Goal: Task Accomplishment & Management: Manage account settings

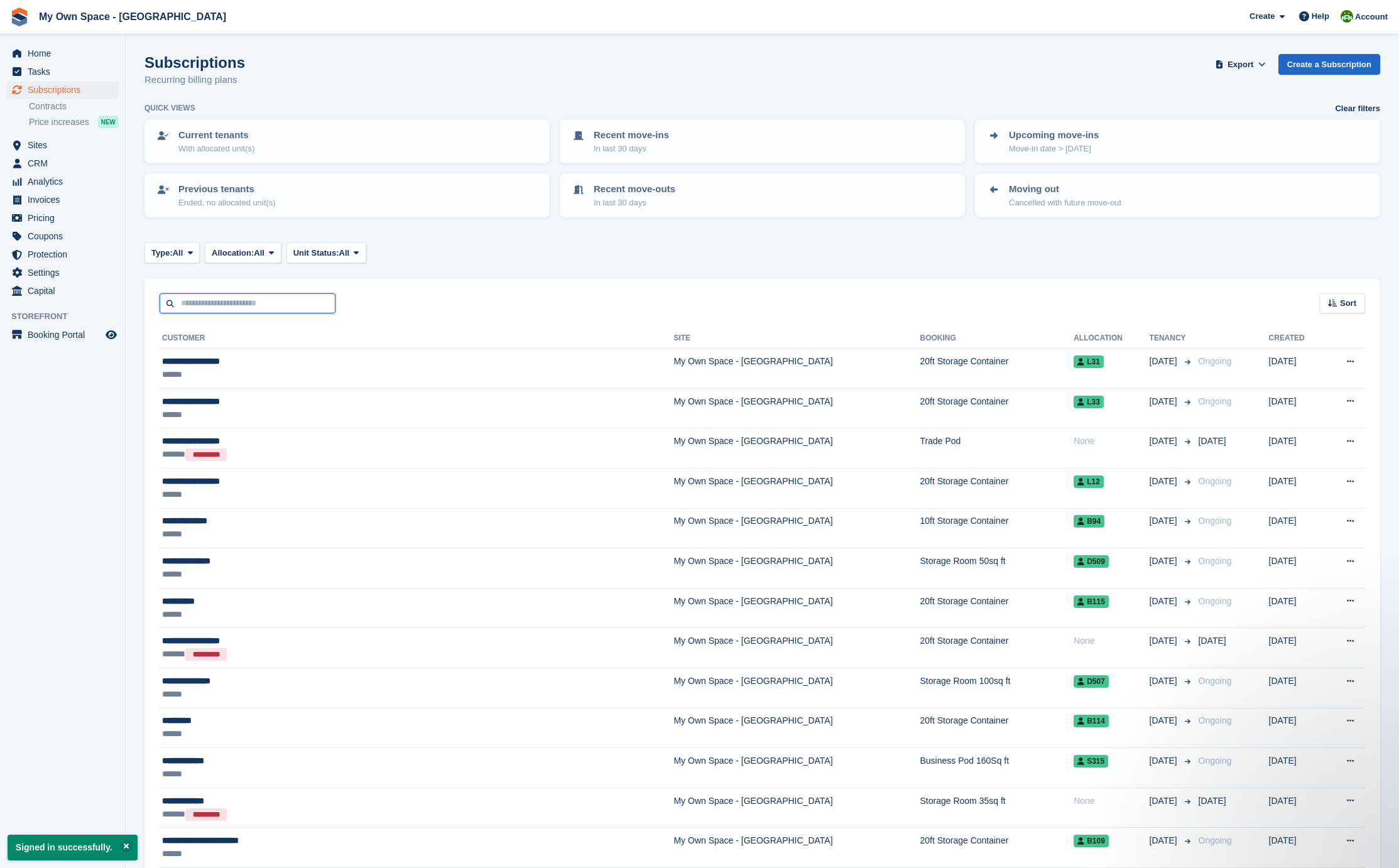
click at [197, 303] on input "text" at bounding box center [247, 304] width 176 height 21
type input "******"
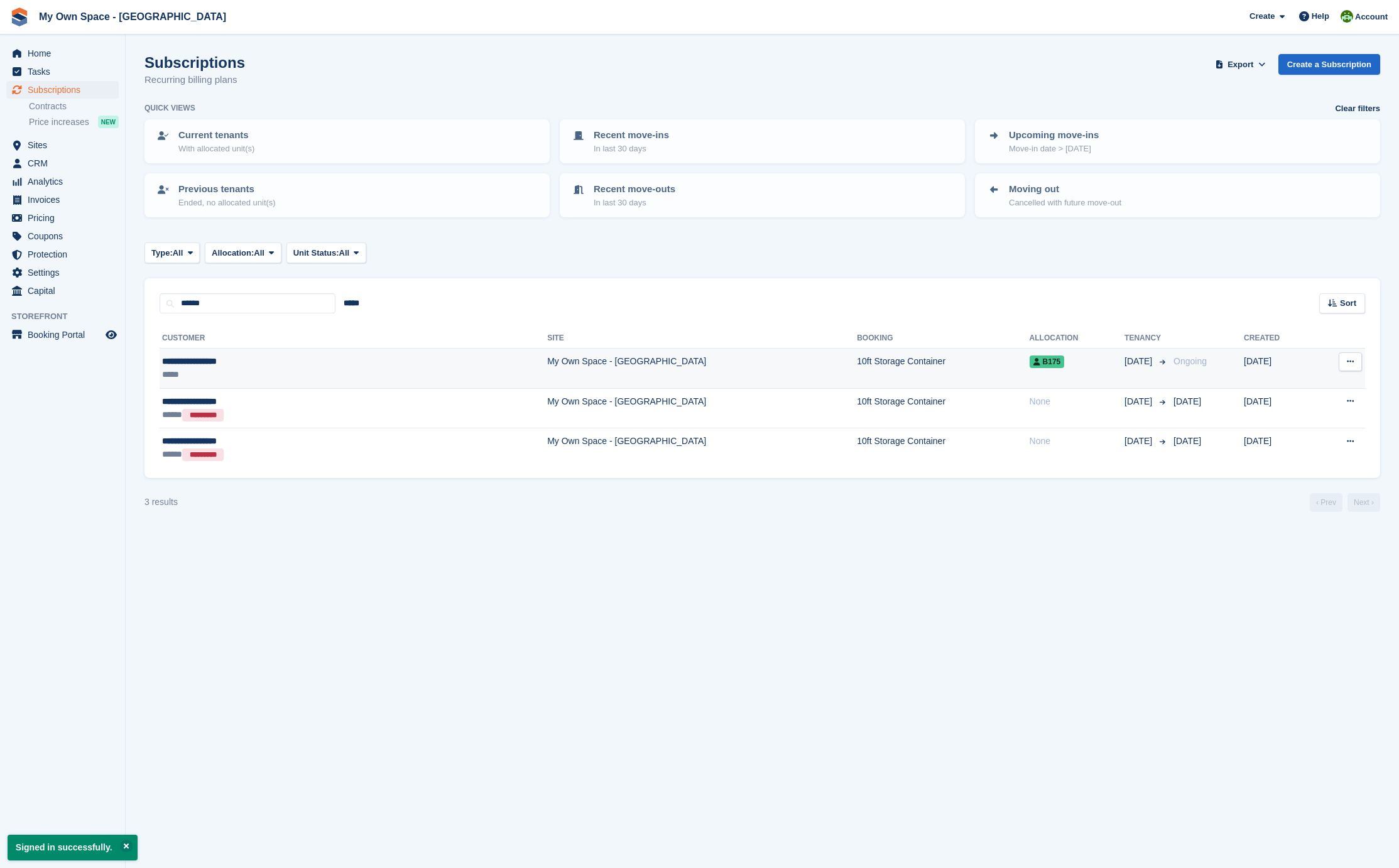
click at [202, 366] on div "**********" at bounding box center [260, 362] width 196 height 13
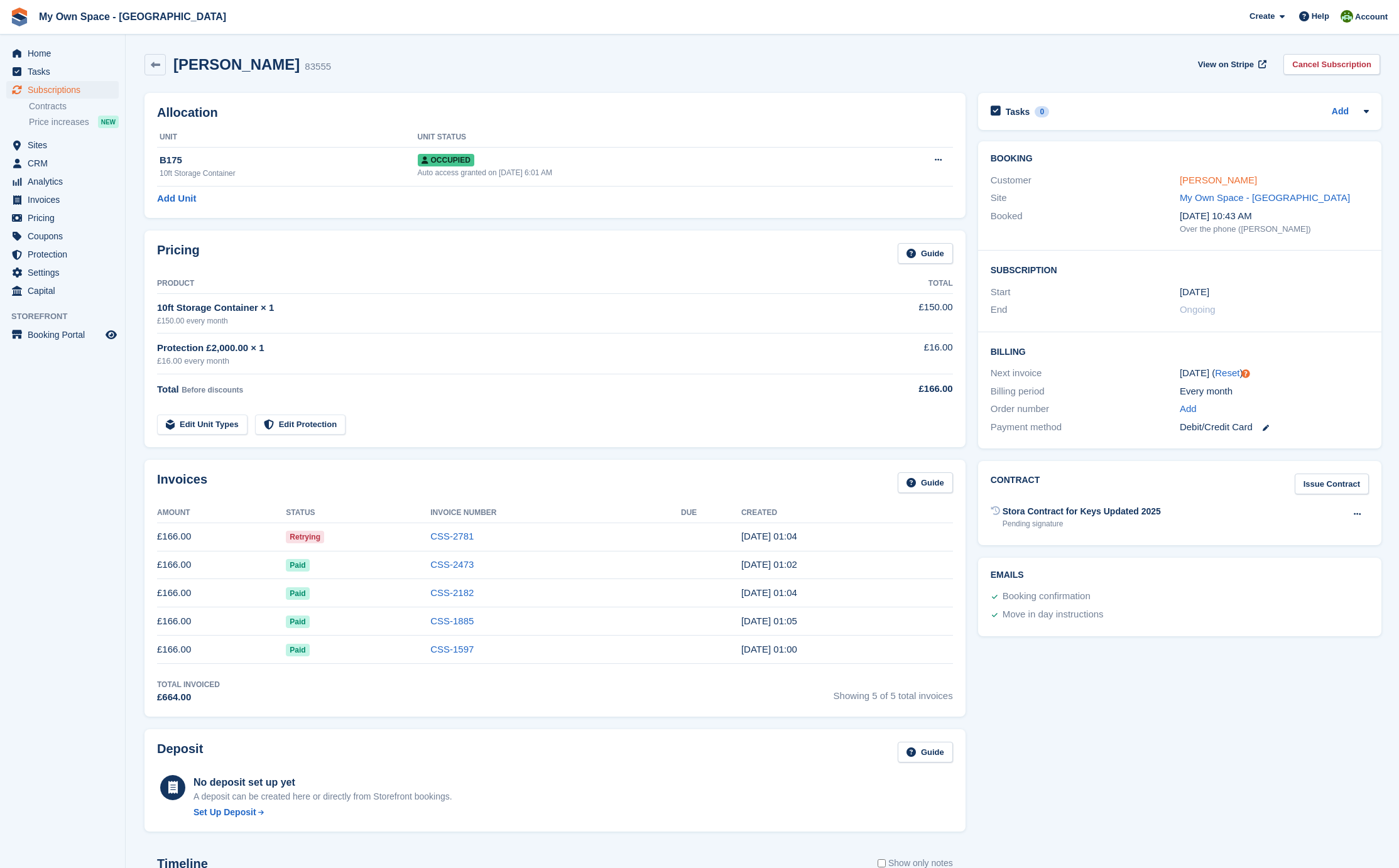
click at [1194, 182] on link "[PERSON_NAME]" at bounding box center [1218, 180] width 77 height 10
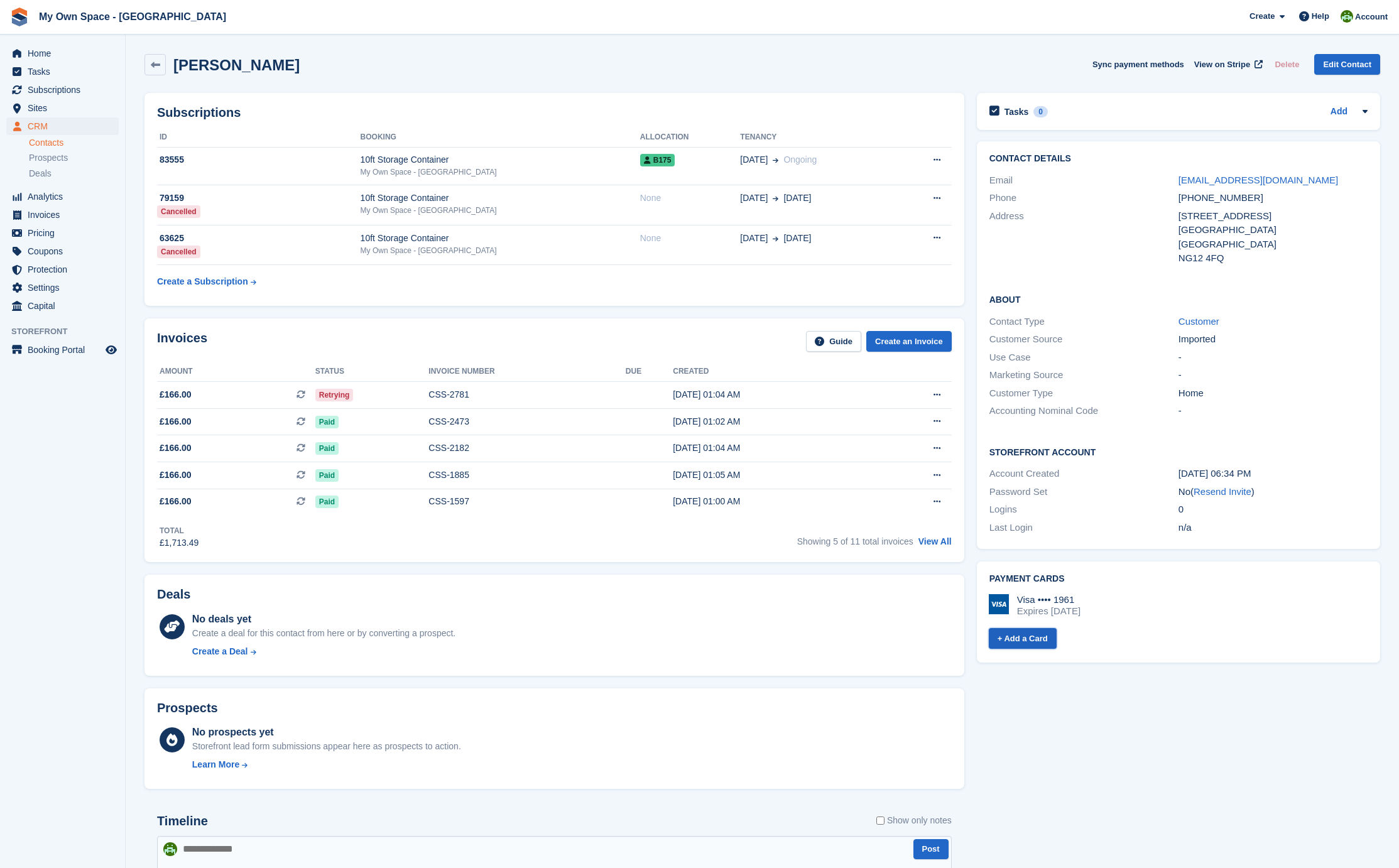
click at [1016, 635] on link "+ Add a Card" at bounding box center [1022, 639] width 68 height 21
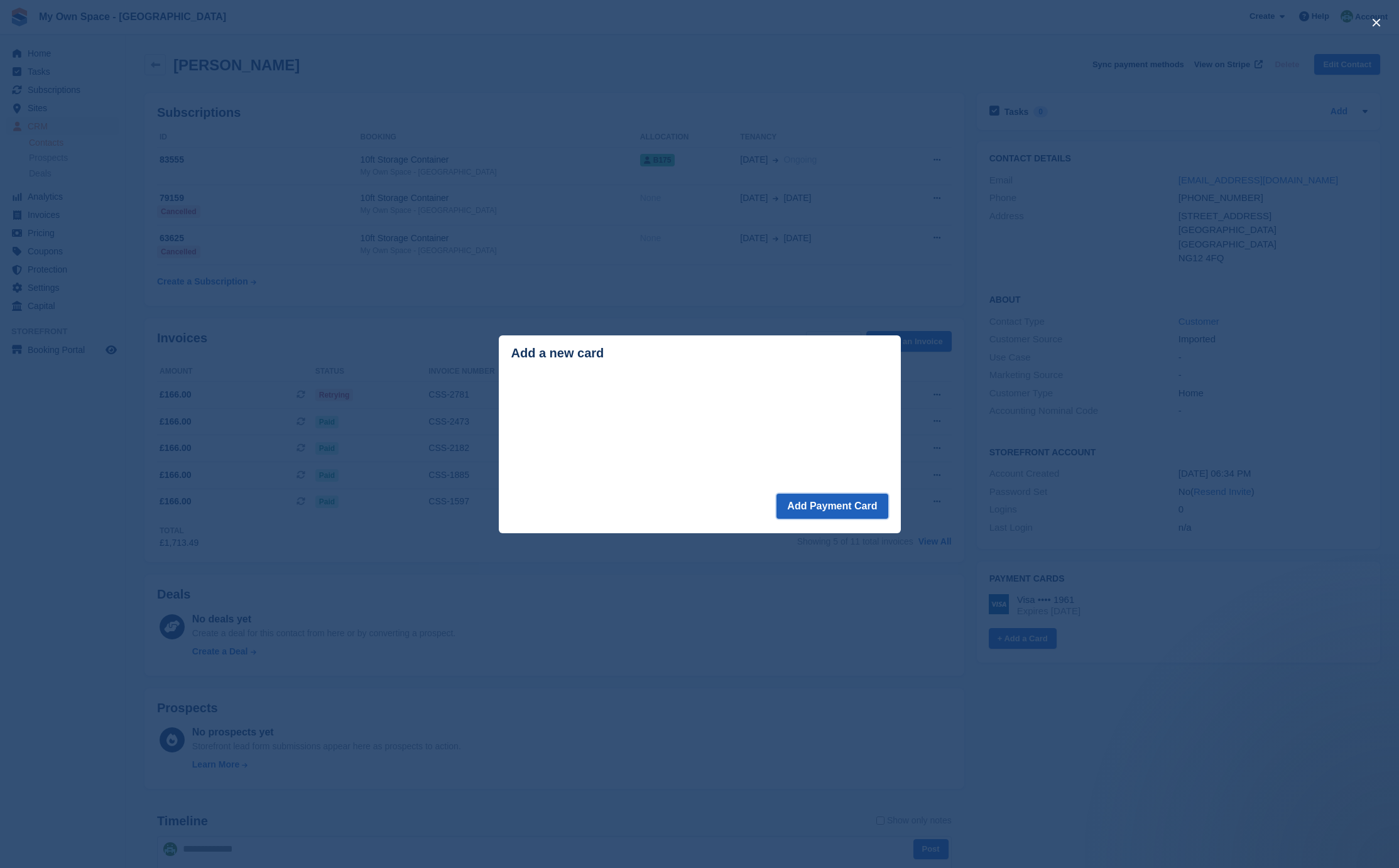
click at [830, 504] on button "Add Payment Card" at bounding box center [832, 506] width 112 height 25
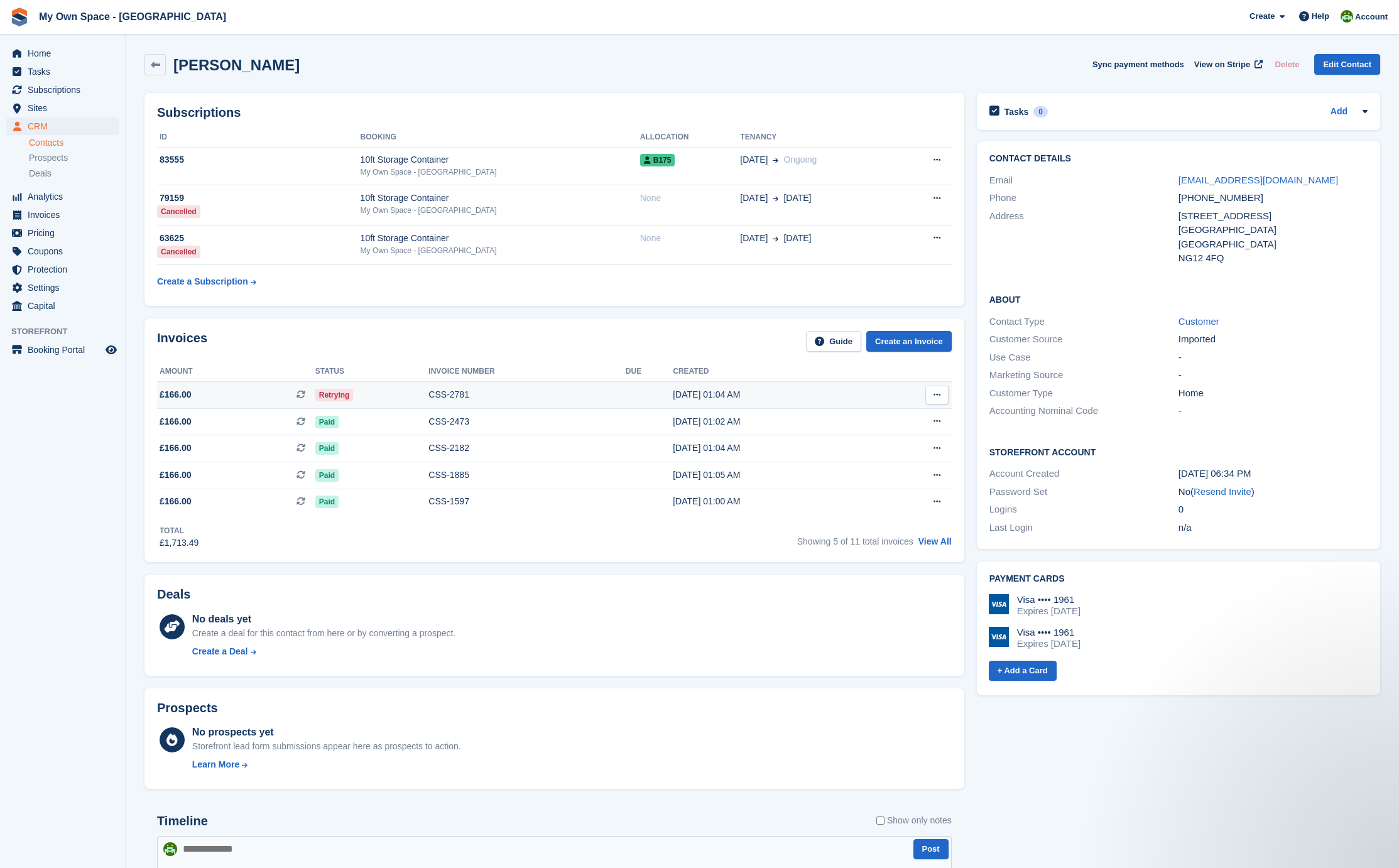
click at [456, 398] on div "CSS-2781" at bounding box center [526, 395] width 196 height 13
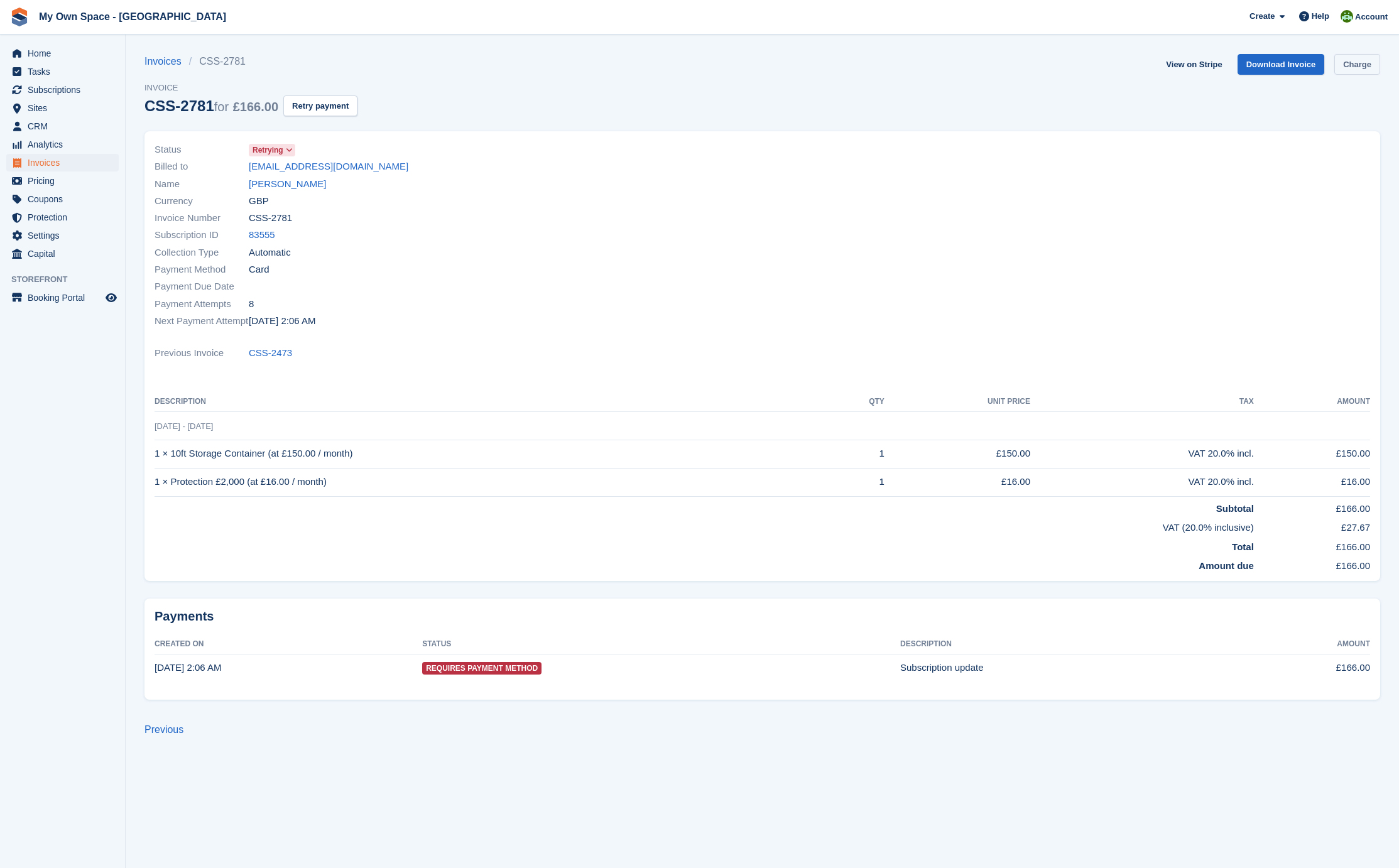
click at [1368, 58] on link "Charge" at bounding box center [1357, 64] width 46 height 21
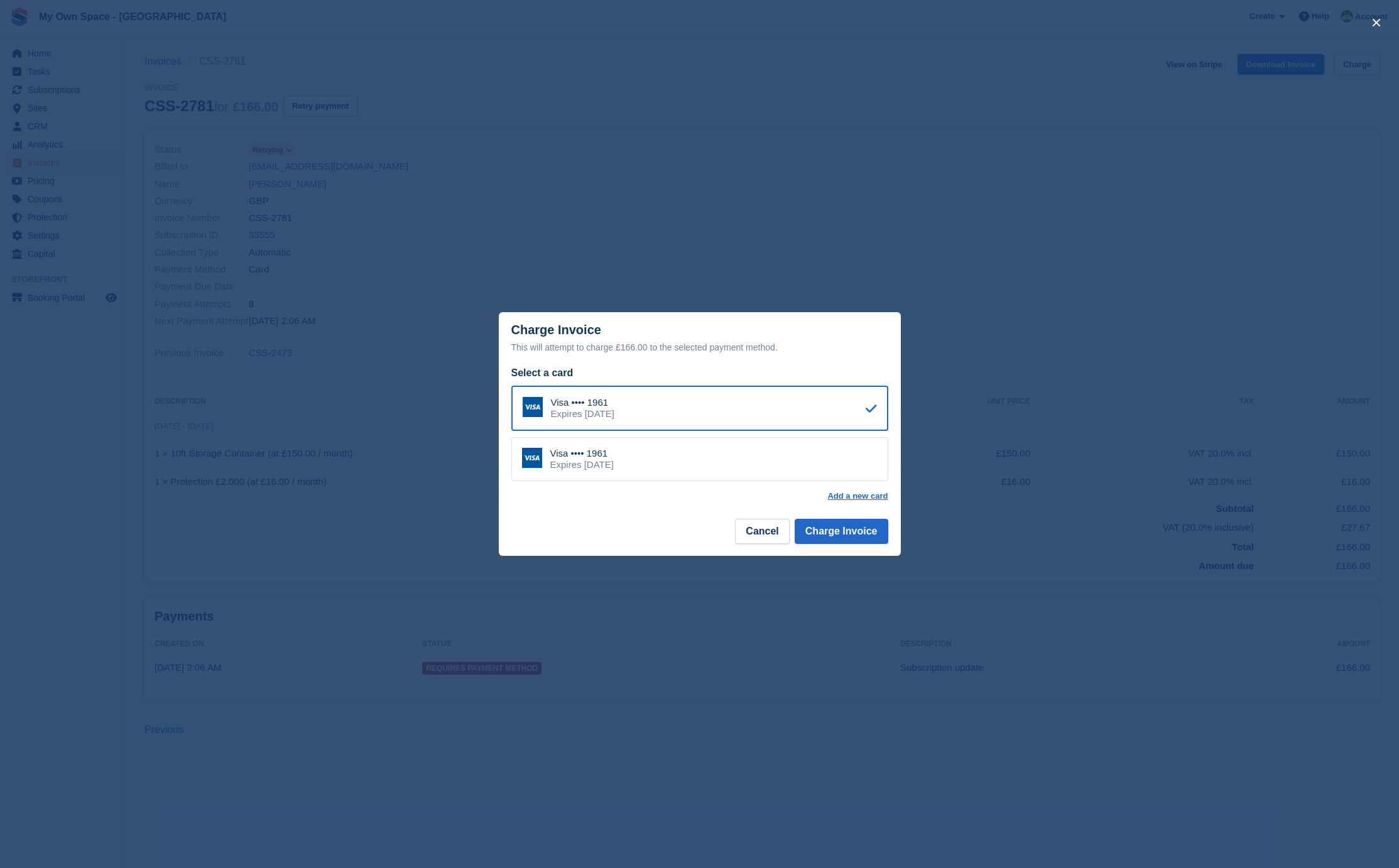
click at [641, 455] on div "Visa •••• 1961 Expires April 2029" at bounding box center [700, 460] width 377 height 44
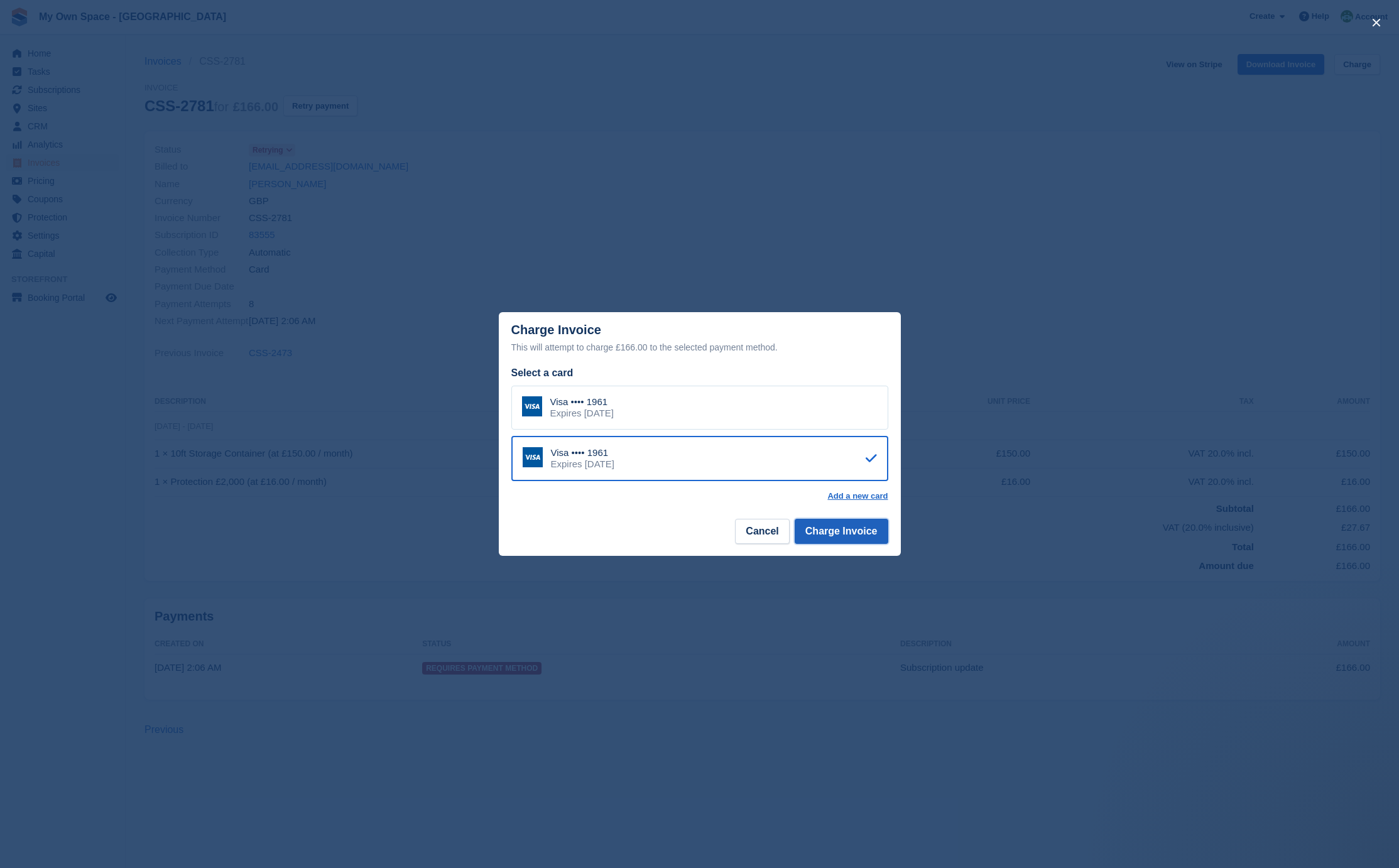
click at [850, 537] on button "Charge Invoice" at bounding box center [841, 532] width 93 height 25
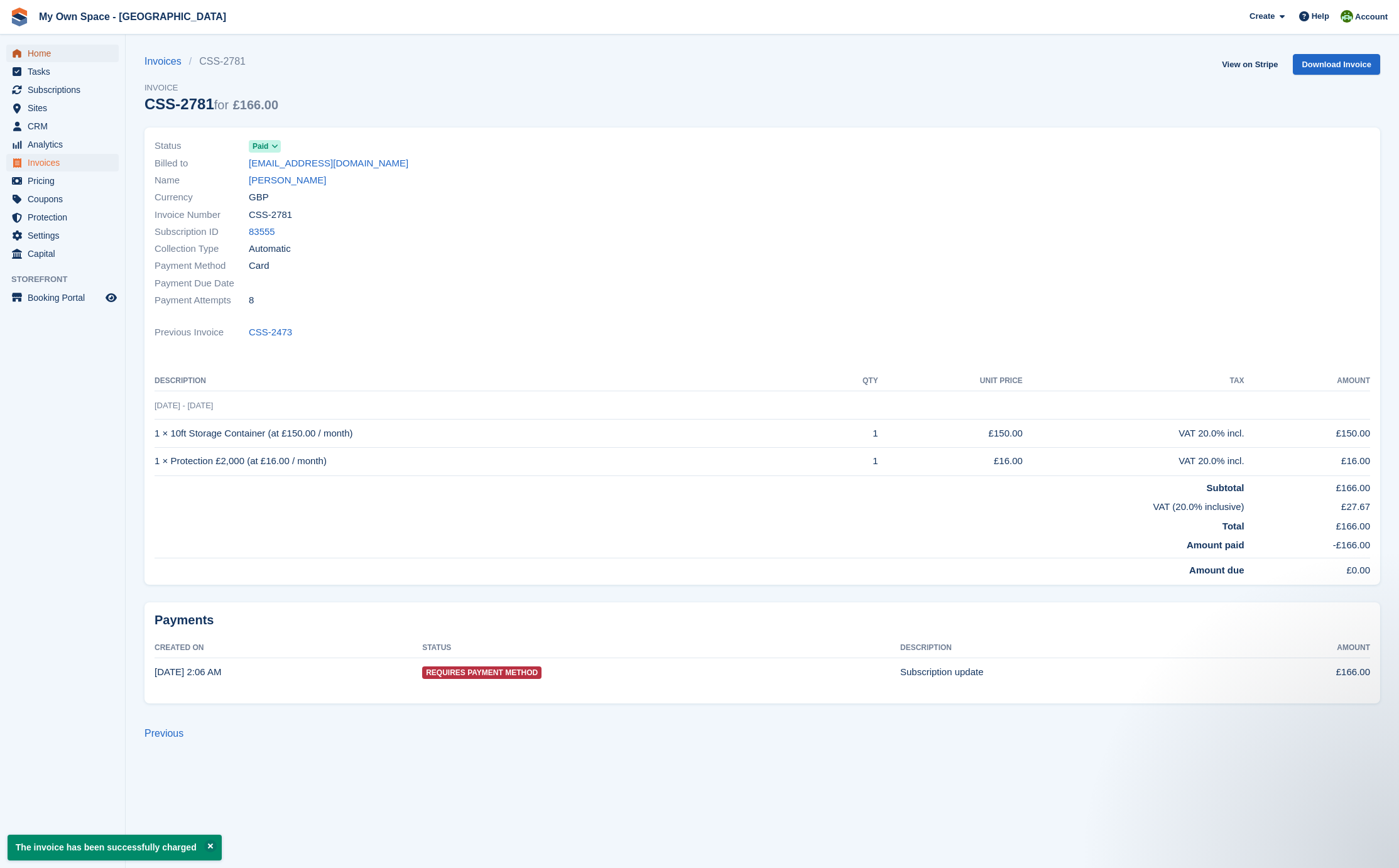
click at [63, 53] on span "Home" at bounding box center [65, 53] width 75 height 18
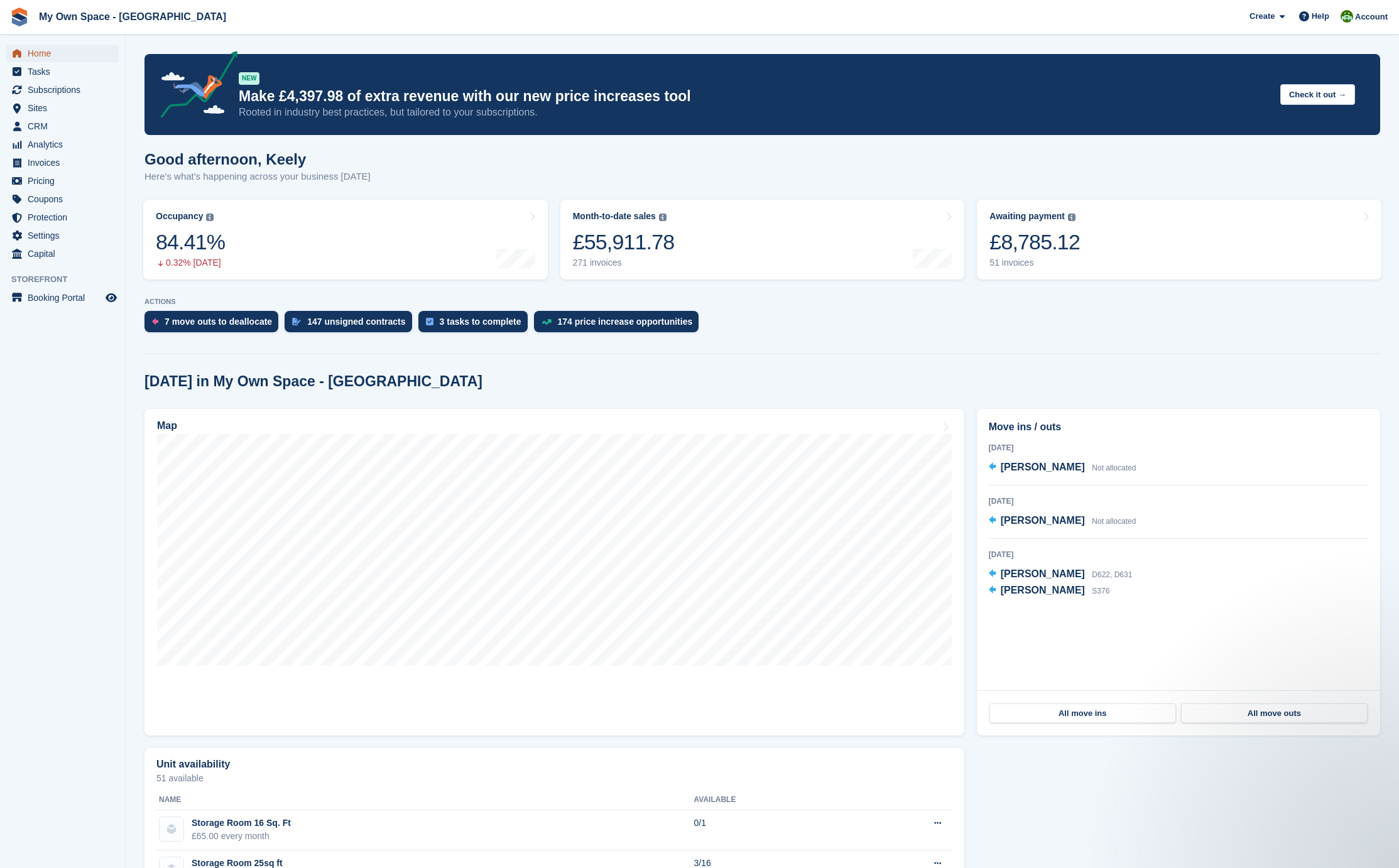
click at [49, 51] on span "Home" at bounding box center [65, 53] width 75 height 18
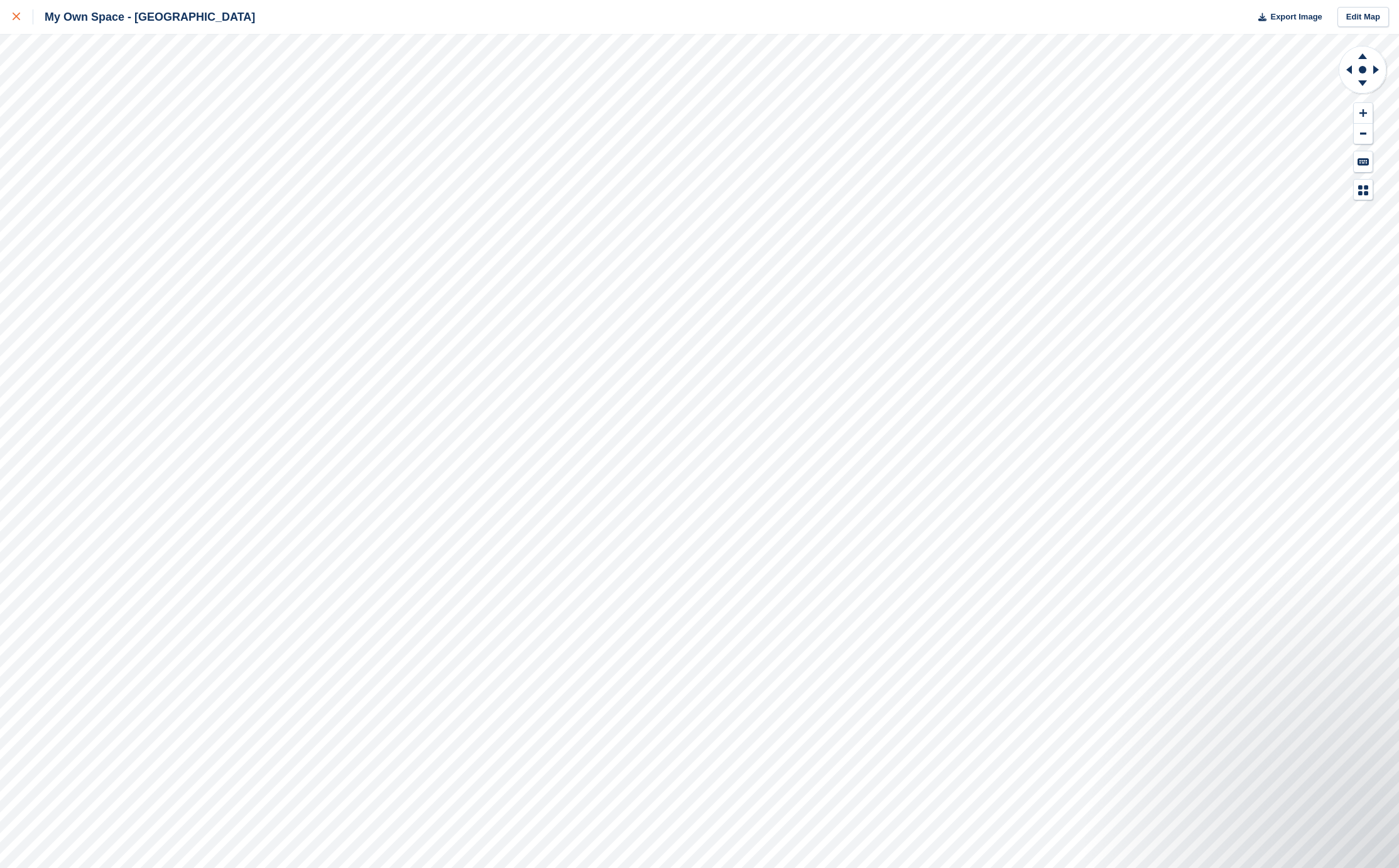
click at [19, 18] on icon at bounding box center [16, 16] width 8 height 8
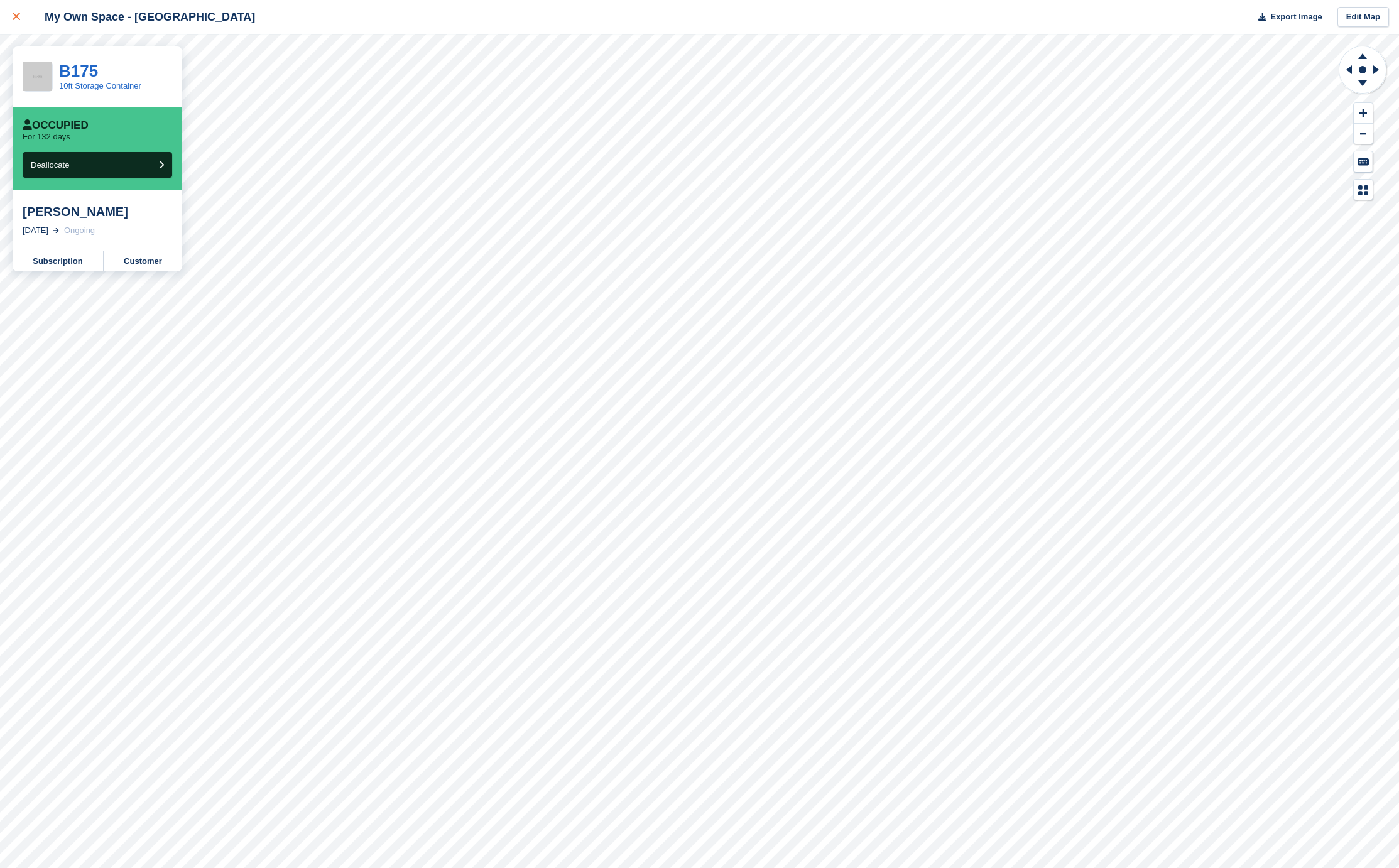
click at [19, 14] on icon at bounding box center [16, 16] width 8 height 8
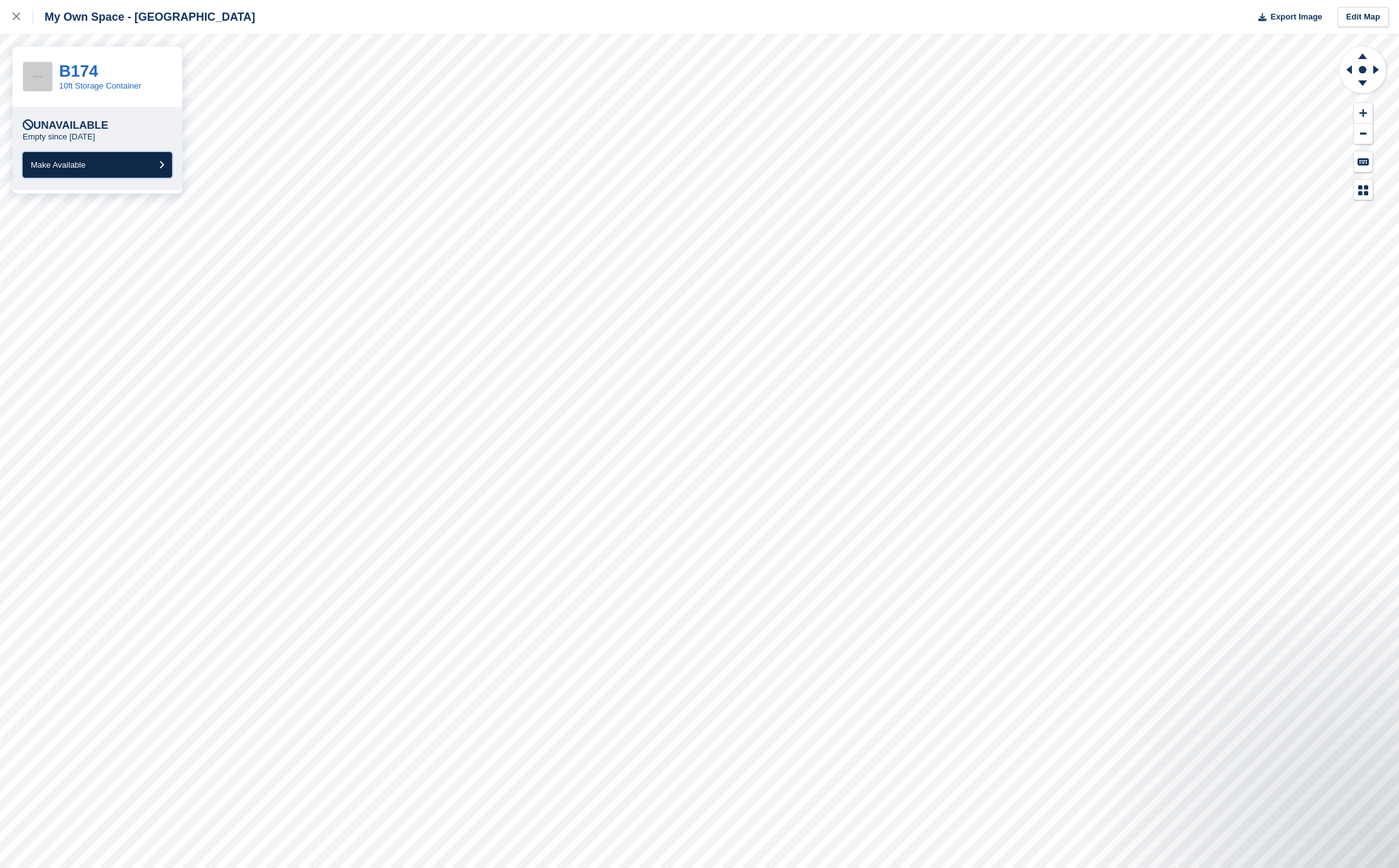
click at [91, 166] on button "Make Available" at bounding box center [97, 165] width 150 height 26
click at [12, 16] on icon at bounding box center [16, 16] width 8 height 8
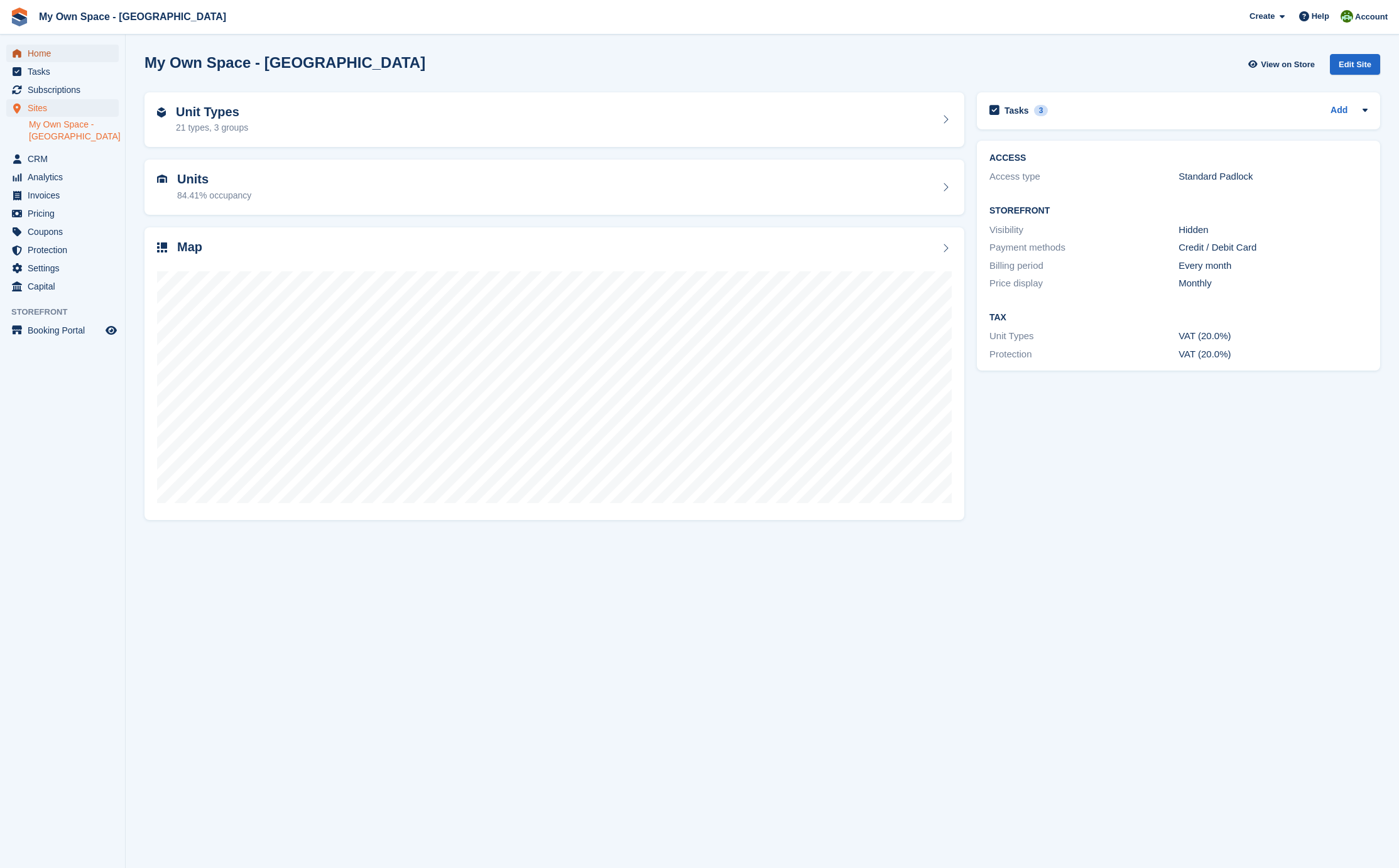
click at [40, 51] on span "Home" at bounding box center [65, 53] width 75 height 18
